Goal: Task Accomplishment & Management: Use online tool/utility

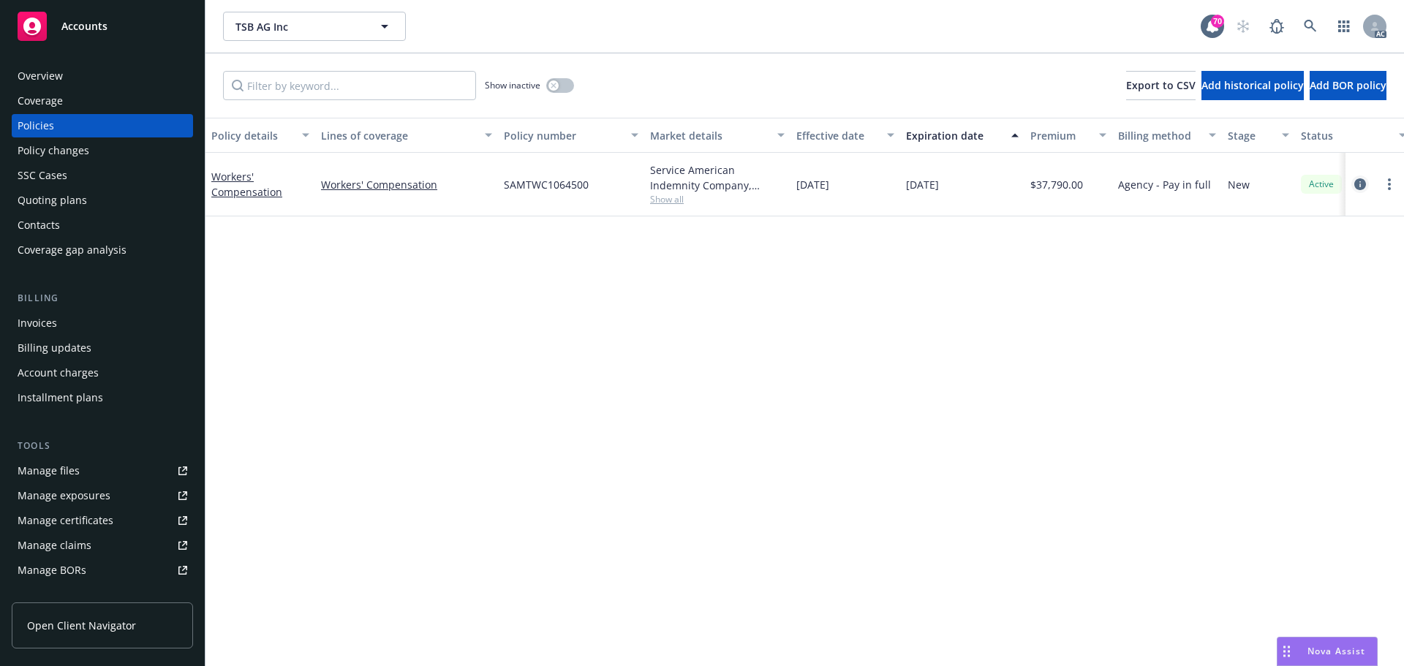
click at [1362, 185] on icon "circleInformation" at bounding box center [1360, 184] width 12 height 12
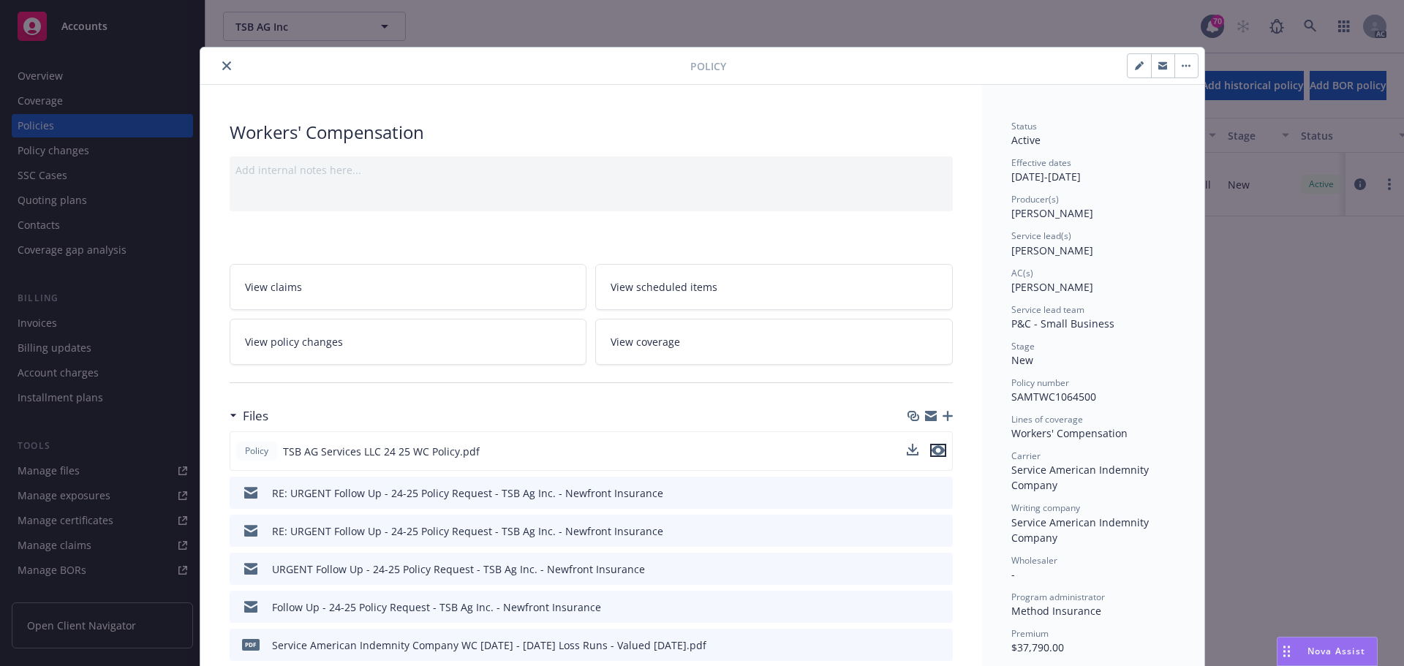
click at [933, 452] on icon "preview file" at bounding box center [938, 450] width 13 height 10
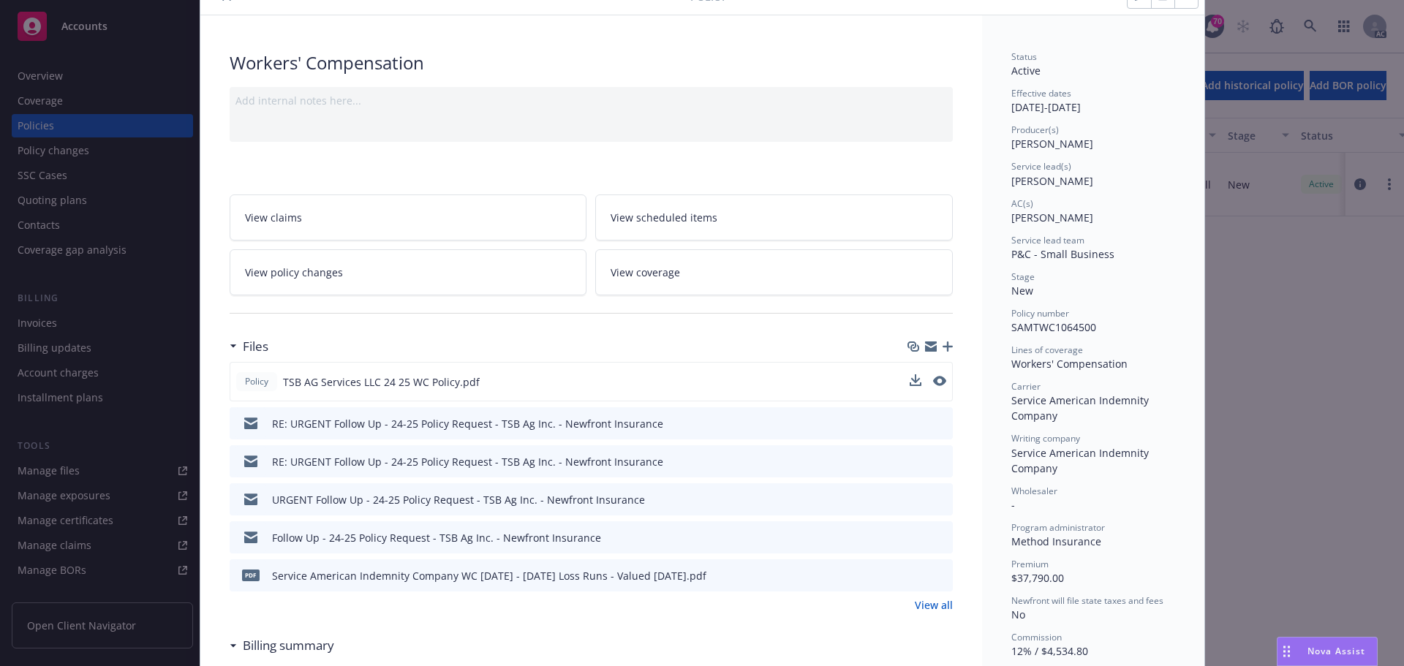
scroll to position [73, 0]
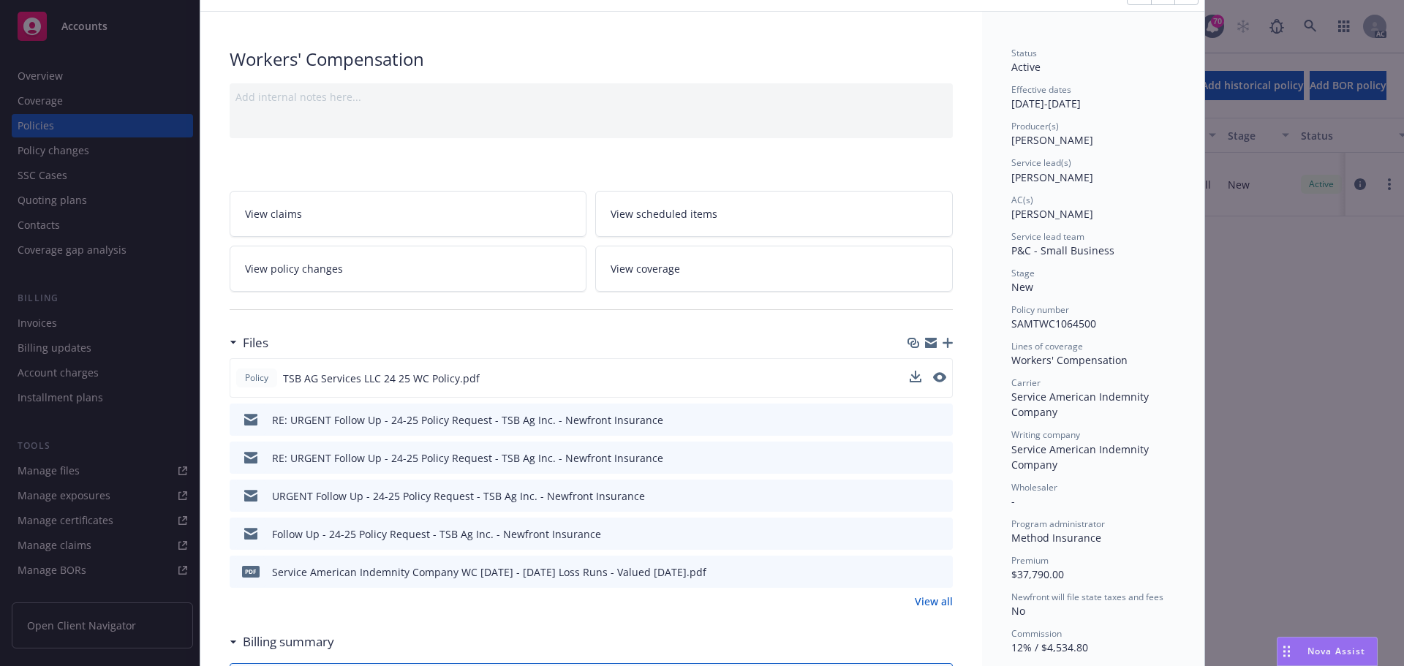
click at [943, 343] on icon "button" at bounding box center [948, 343] width 10 height 10
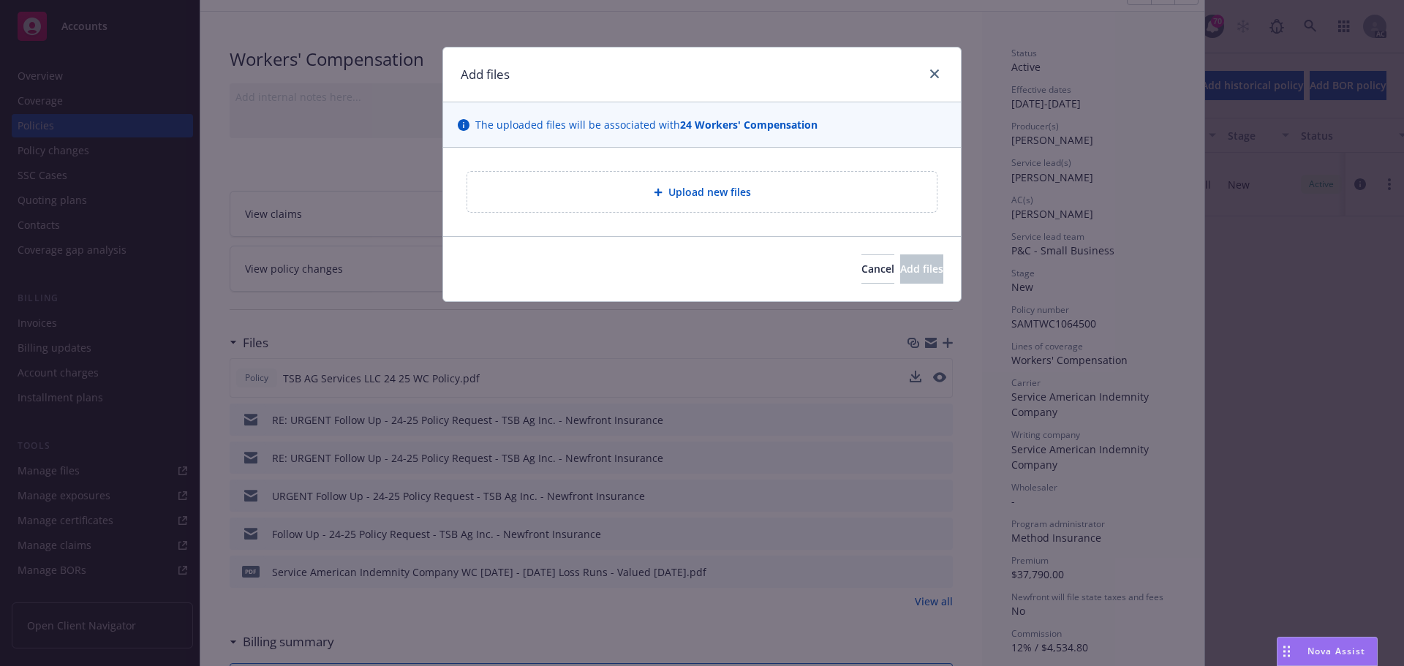
click at [647, 198] on div "Upload new files" at bounding box center [702, 192] width 446 height 17
click at [935, 67] on link "close" at bounding box center [935, 74] width 18 height 18
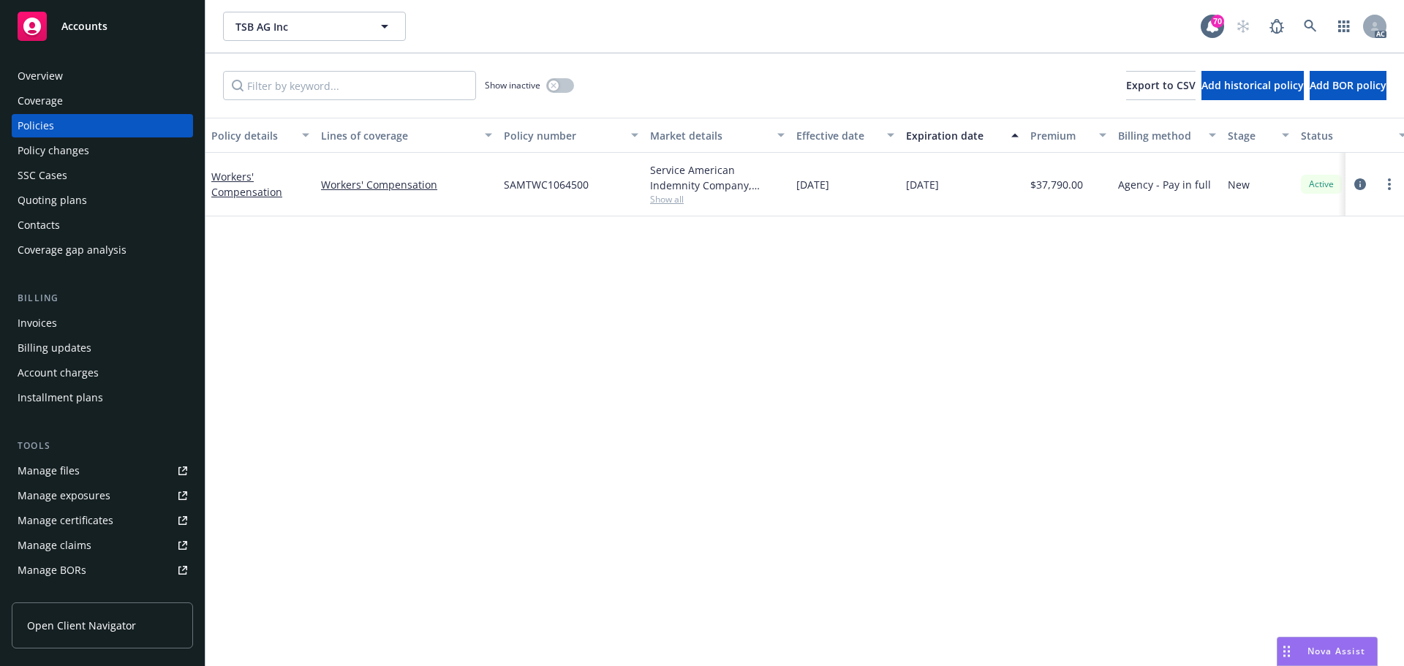
click at [50, 467] on div "Manage files" at bounding box center [49, 470] width 62 height 23
click at [70, 477] on div "Manage files" at bounding box center [49, 470] width 62 height 23
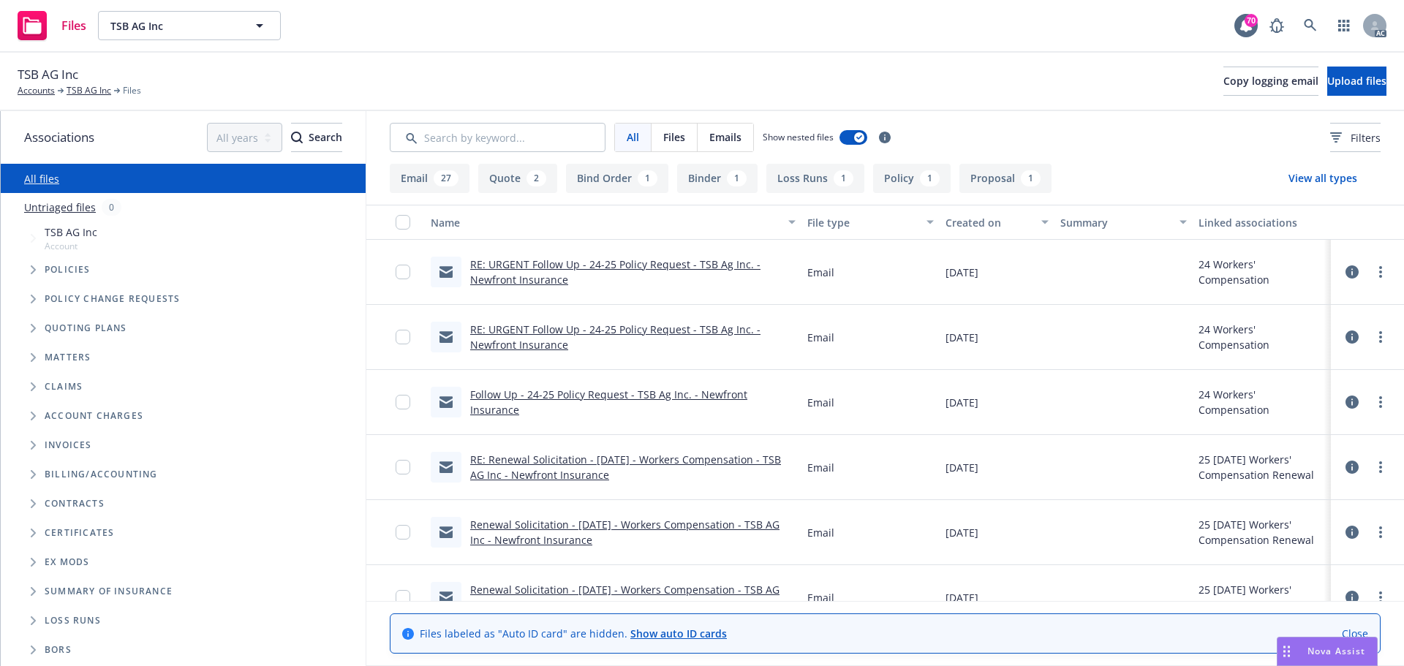
click at [29, 270] on span "Tree Example" at bounding box center [32, 269] width 23 height 23
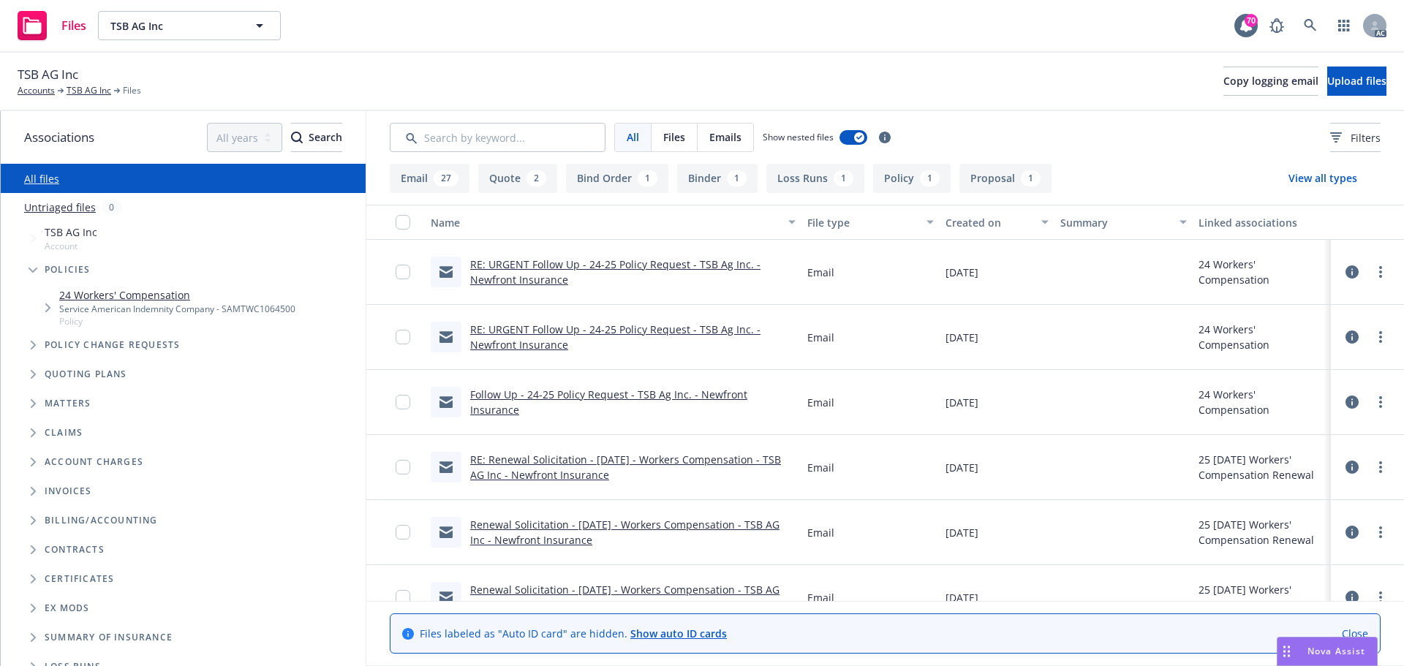
click at [115, 294] on link "24 Workers' Compensation" at bounding box center [177, 294] width 236 height 15
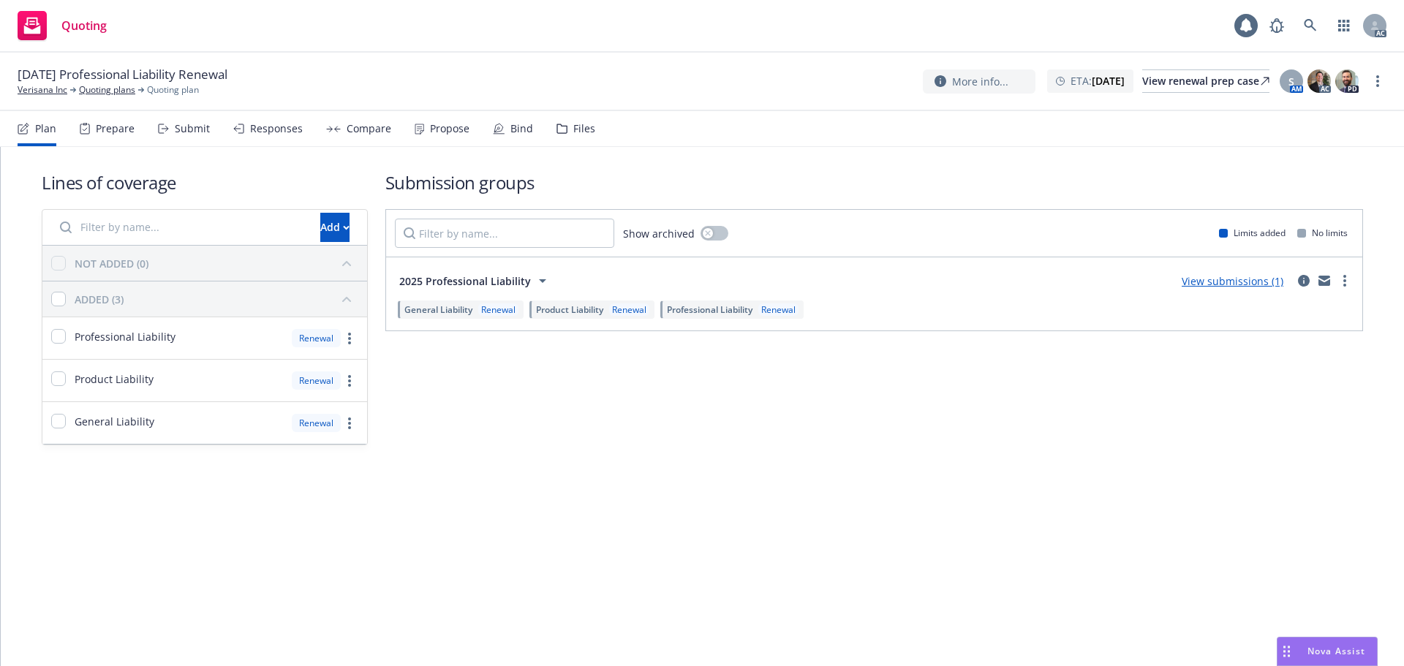
click at [200, 132] on div "Submit" at bounding box center [192, 129] width 35 height 12
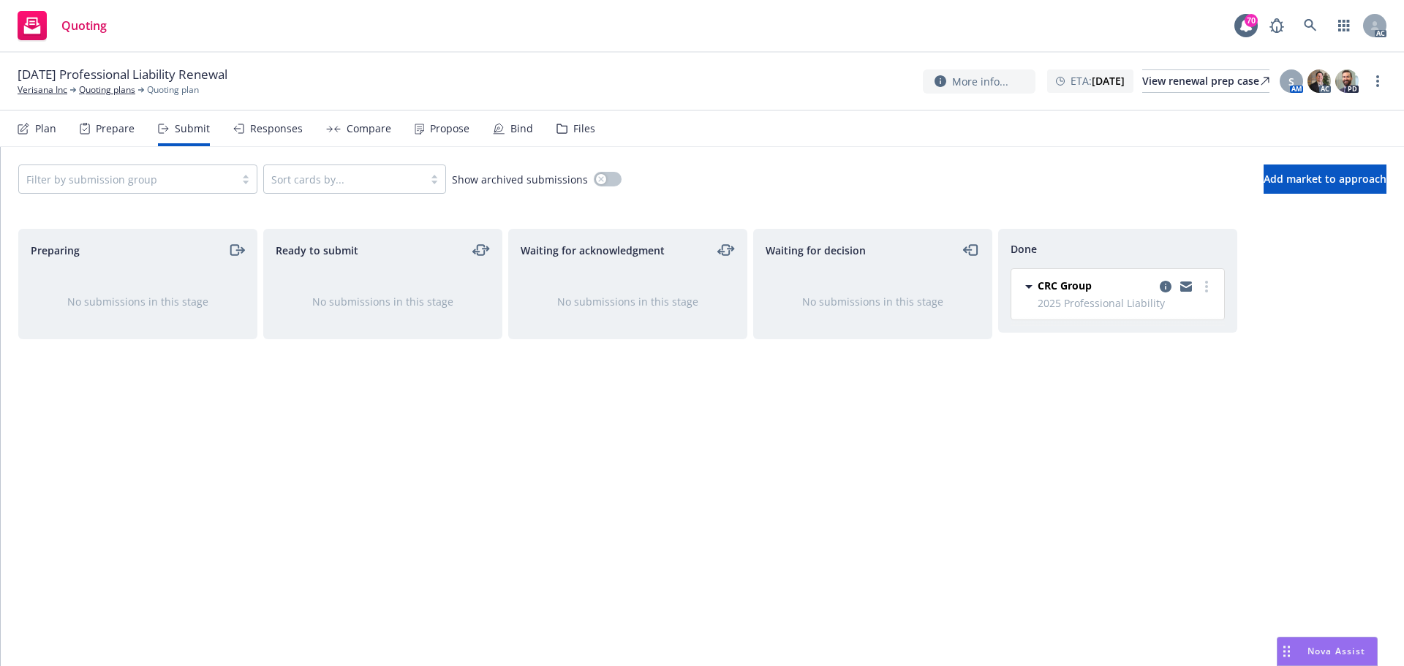
click at [268, 136] on div "Responses" at bounding box center [267, 128] width 69 height 35
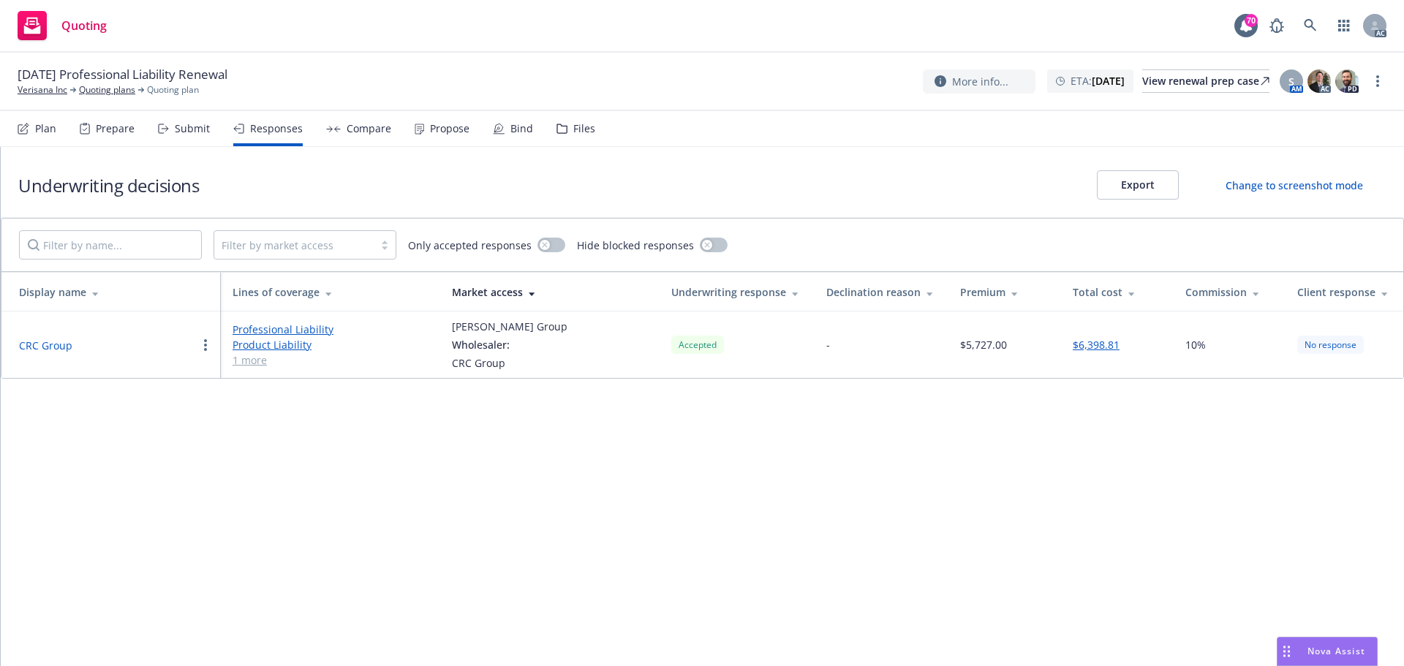
click at [42, 345] on button "CRC Group" at bounding box center [45, 345] width 53 height 15
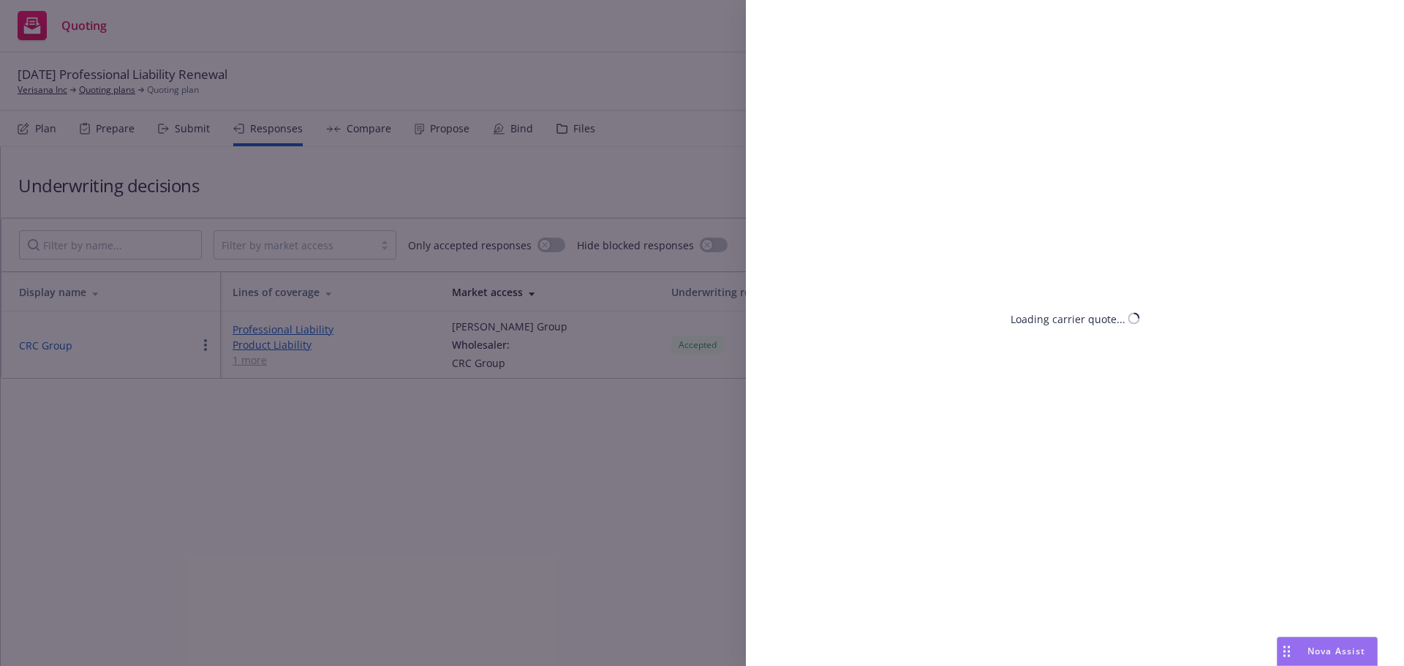
select select "DE"
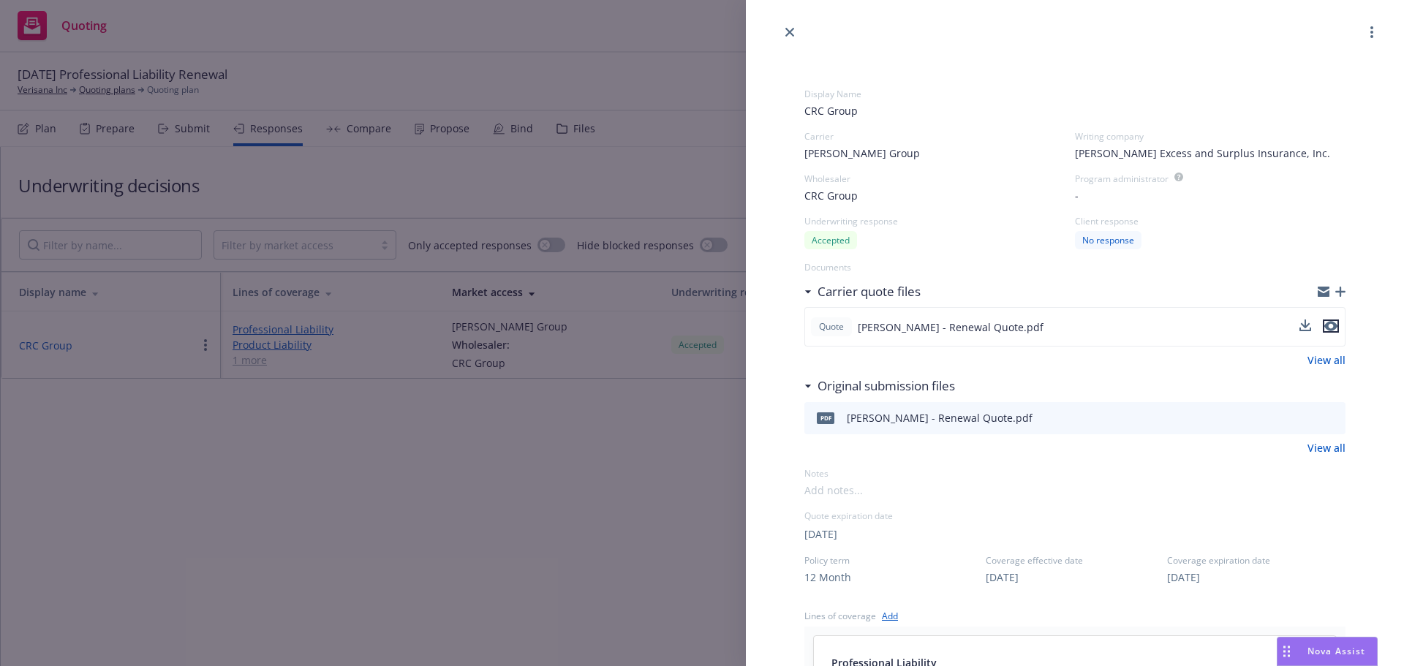
click at [1326, 323] on button "preview file" at bounding box center [1331, 326] width 16 height 13
click at [502, 430] on div "Display Name CRC Group Carrier [PERSON_NAME] Group Writing company [PERSON_NAME…" at bounding box center [702, 333] width 1404 height 666
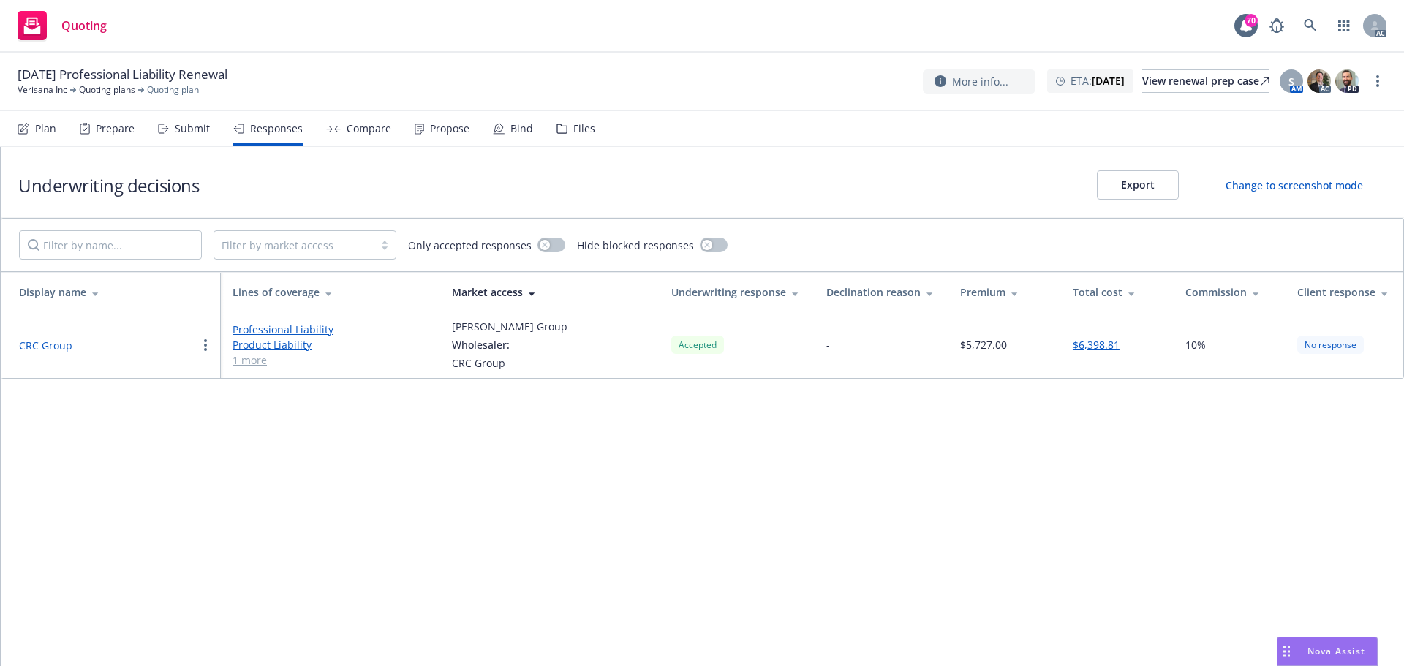
click at [434, 132] on div "Propose" at bounding box center [449, 129] width 39 height 12
